Goal: Task Accomplishment & Management: Manage account settings

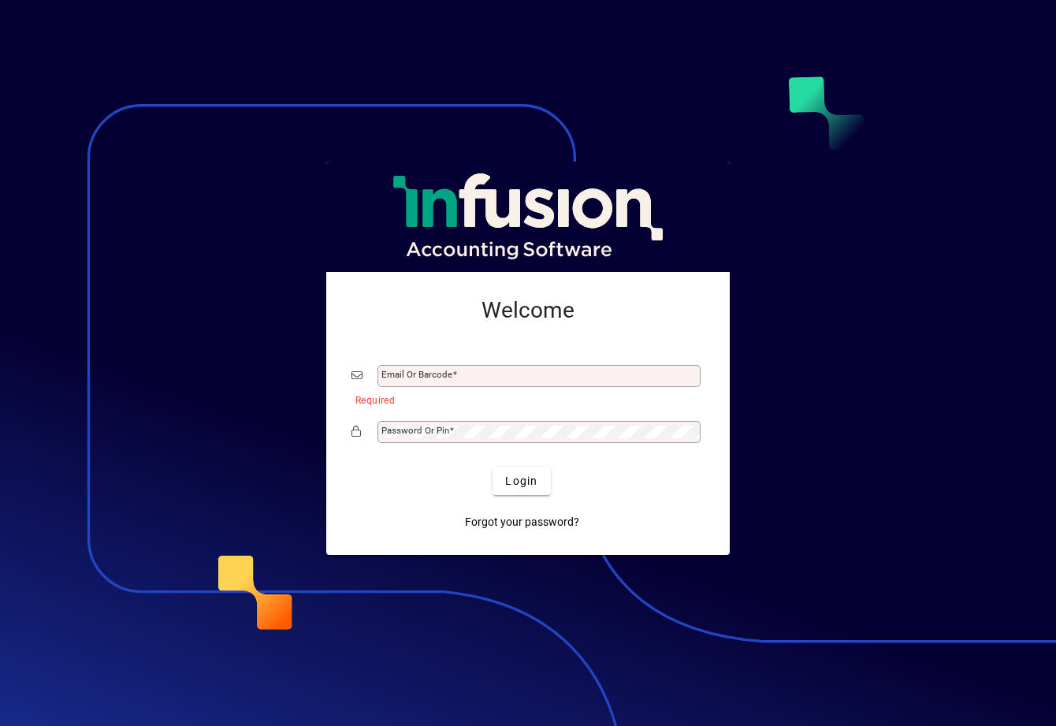
type input "**********"
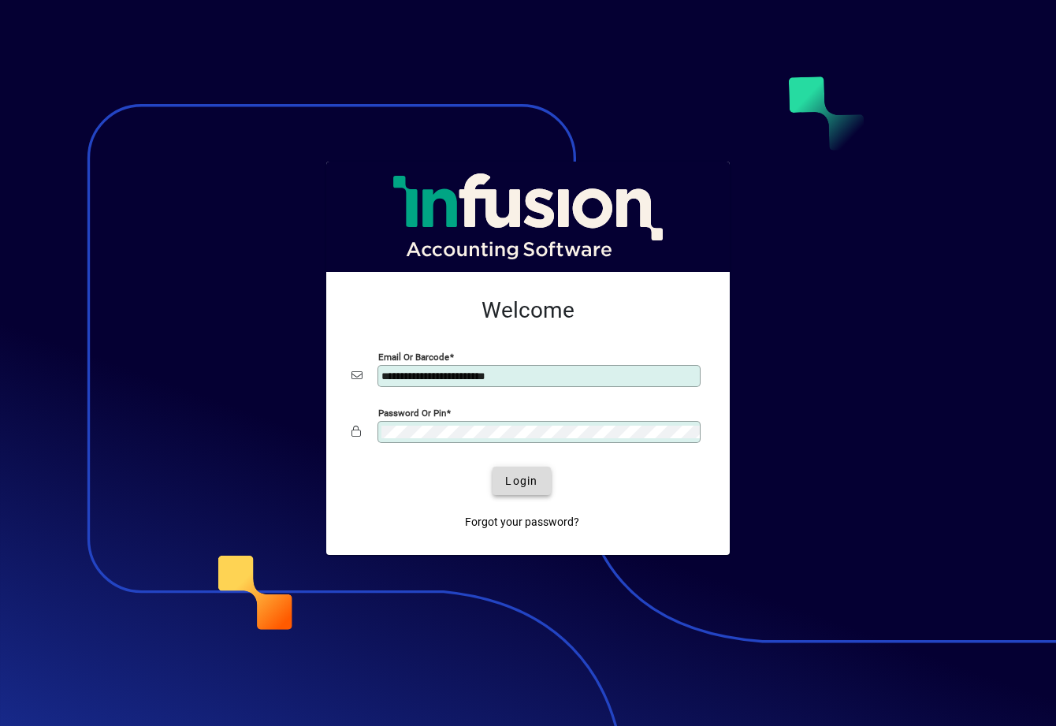
click at [533, 480] on span "Login" at bounding box center [521, 481] width 32 height 17
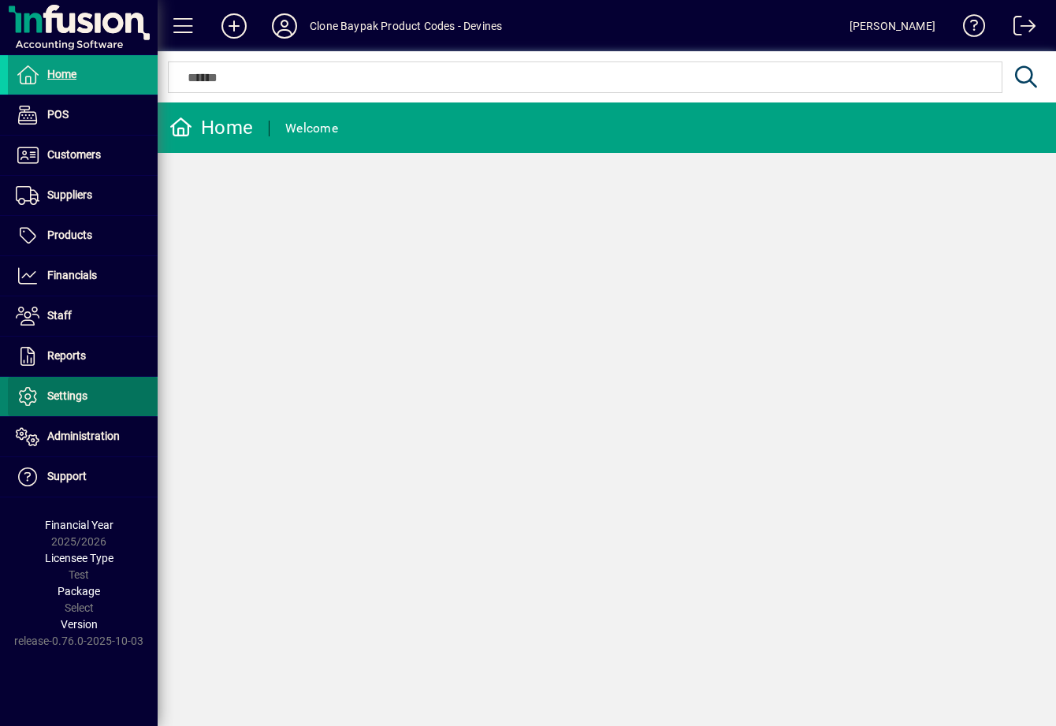
click at [77, 403] on span "Settings" at bounding box center [48, 396] width 80 height 19
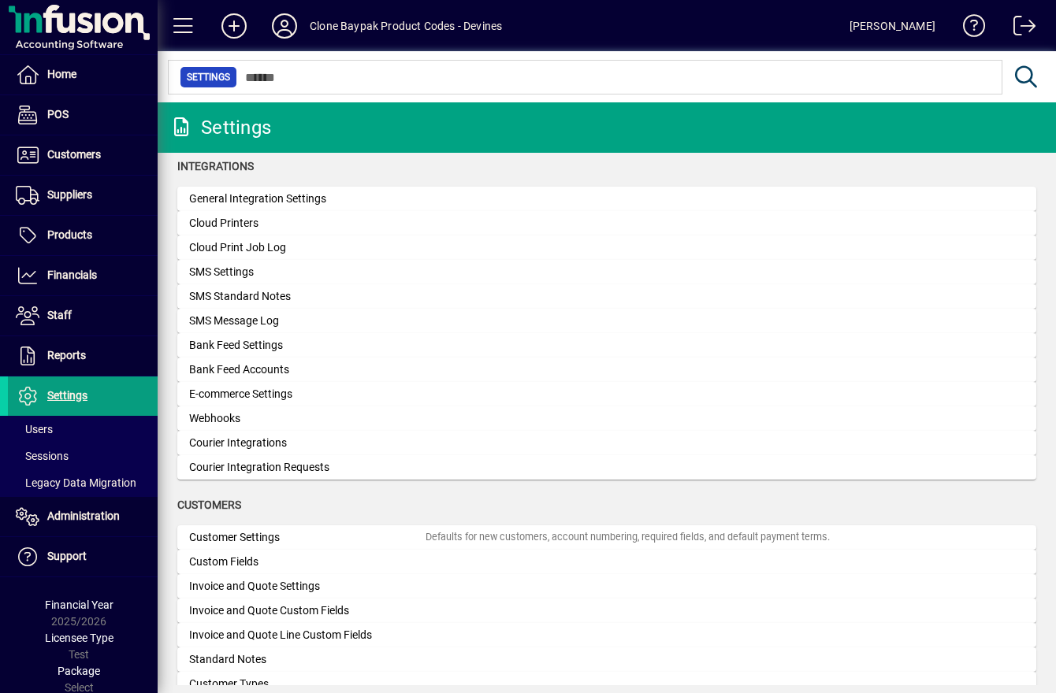
scroll to position [1384, 0]
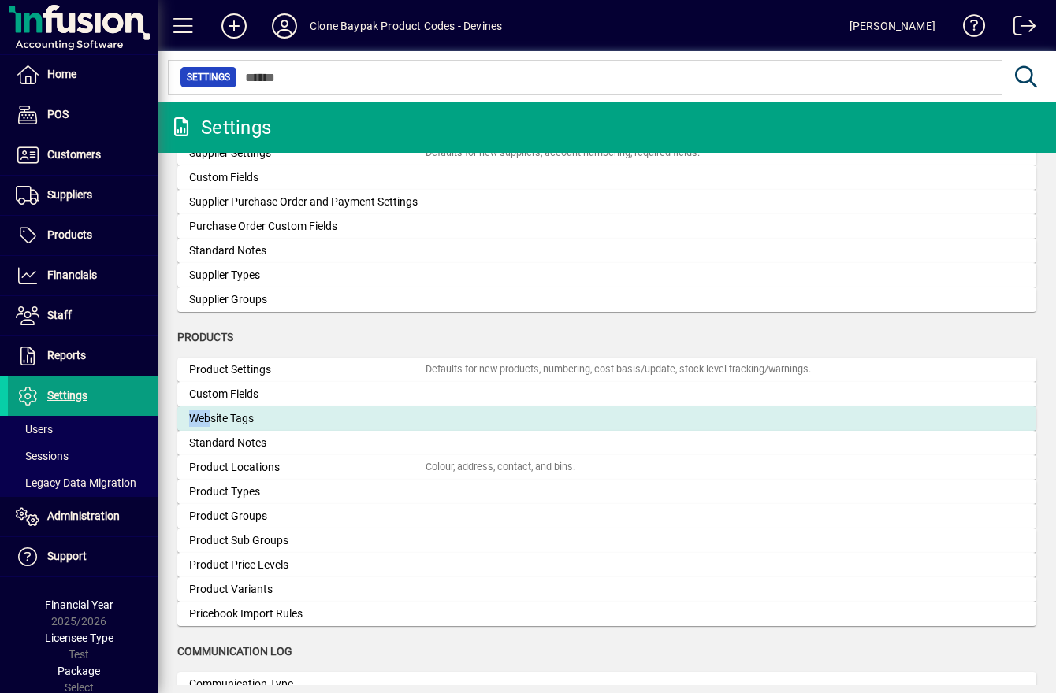
click at [252, 418] on div "Website Tags" at bounding box center [307, 418] width 236 height 17
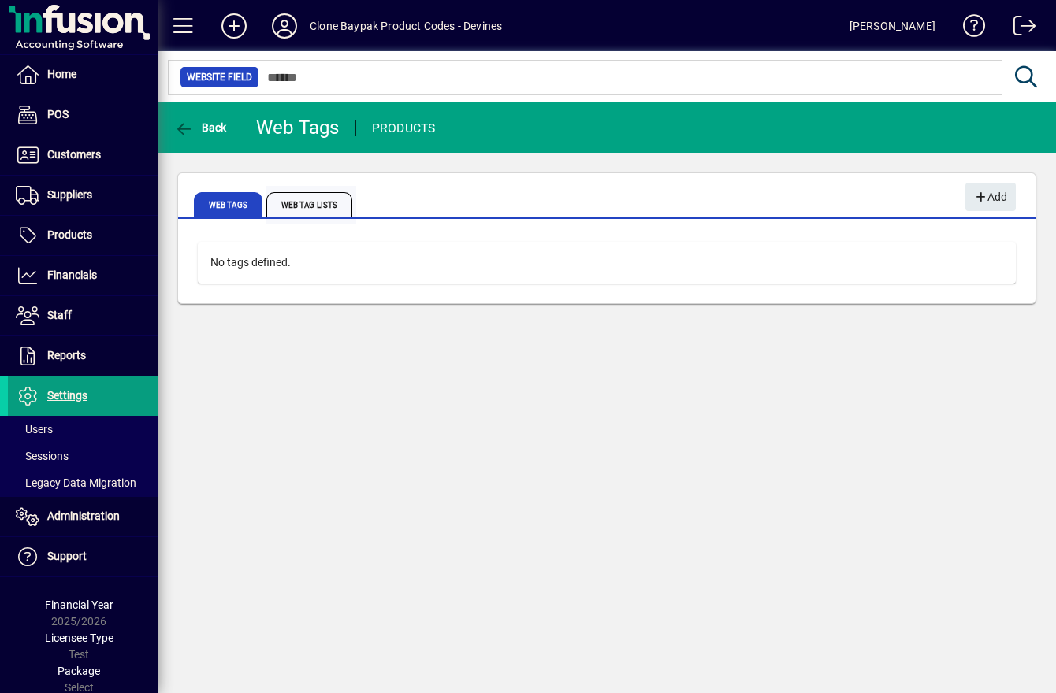
click at [306, 205] on span "Web Tag Lists" at bounding box center [309, 204] width 86 height 25
click at [199, 199] on span "Web Tags" at bounding box center [228, 204] width 69 height 25
click at [990, 197] on span "Add" at bounding box center [990, 197] width 34 height 26
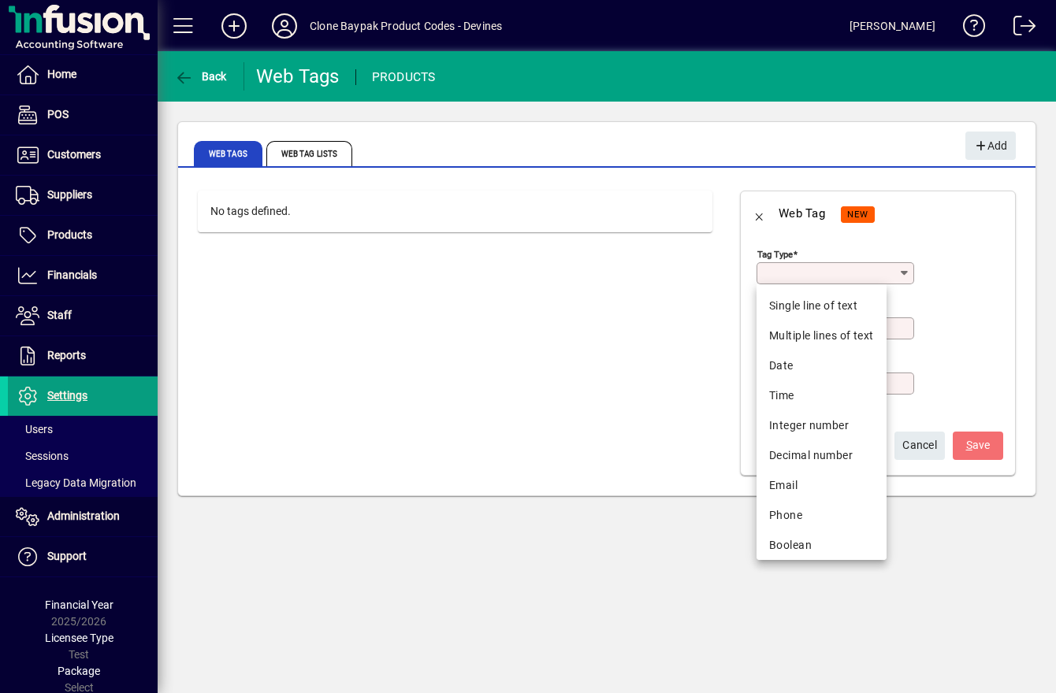
click at [828, 273] on input "Tag type" at bounding box center [829, 273] width 138 height 13
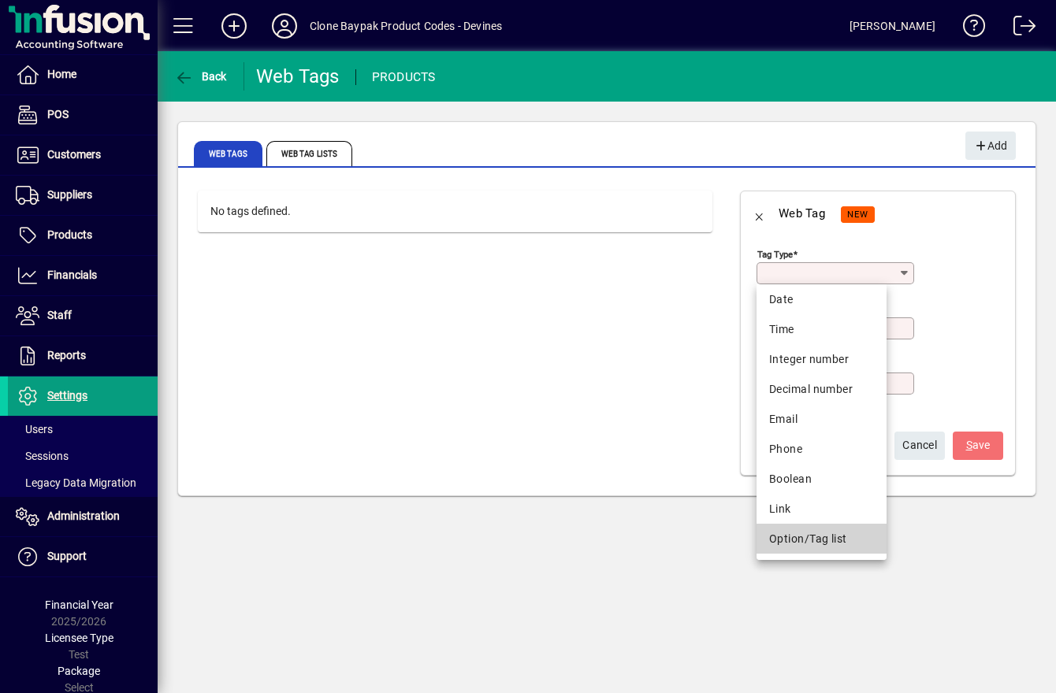
click at [809, 547] on div "Option/Tag list" at bounding box center [821, 539] width 105 height 17
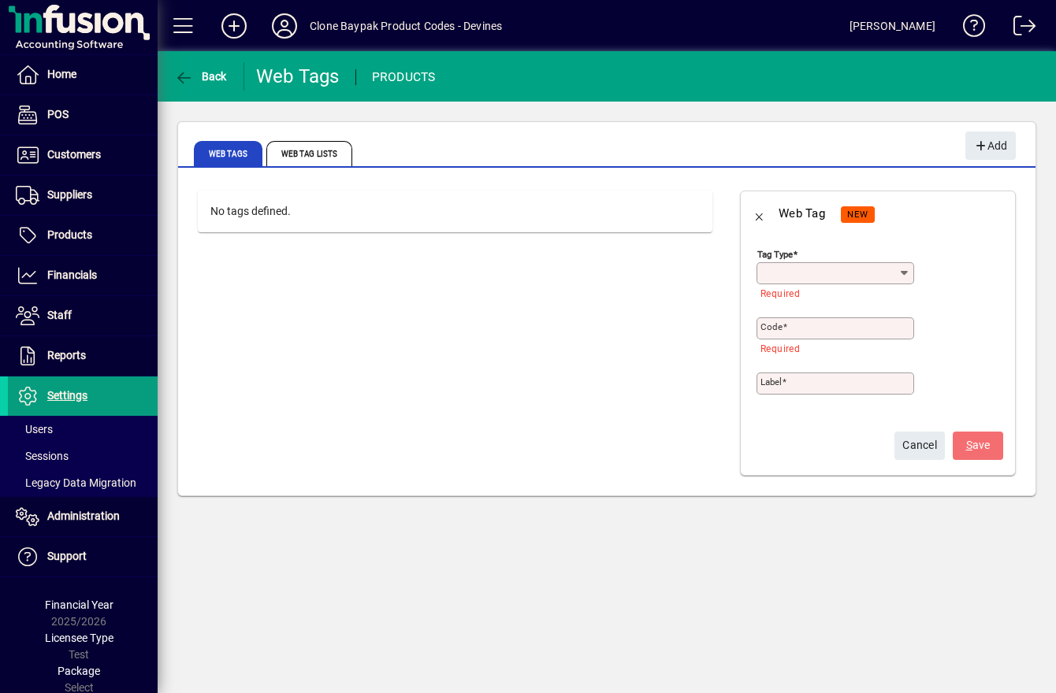
type input "**********"
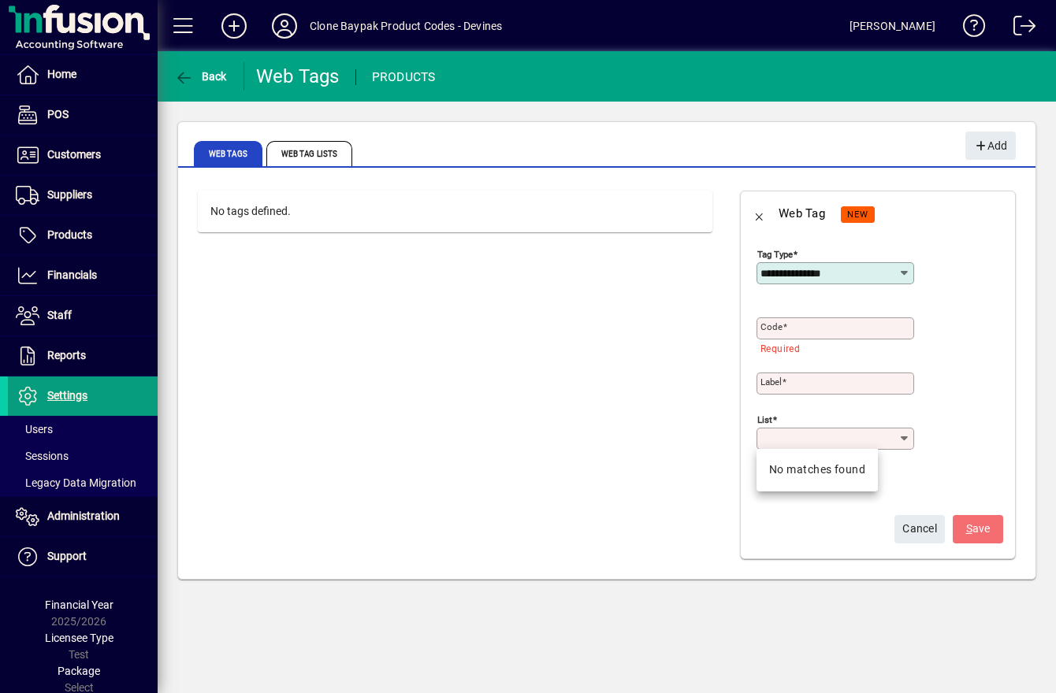
click at [838, 436] on input "List" at bounding box center [829, 439] width 138 height 13
